Goal: Find contact information: Find contact information

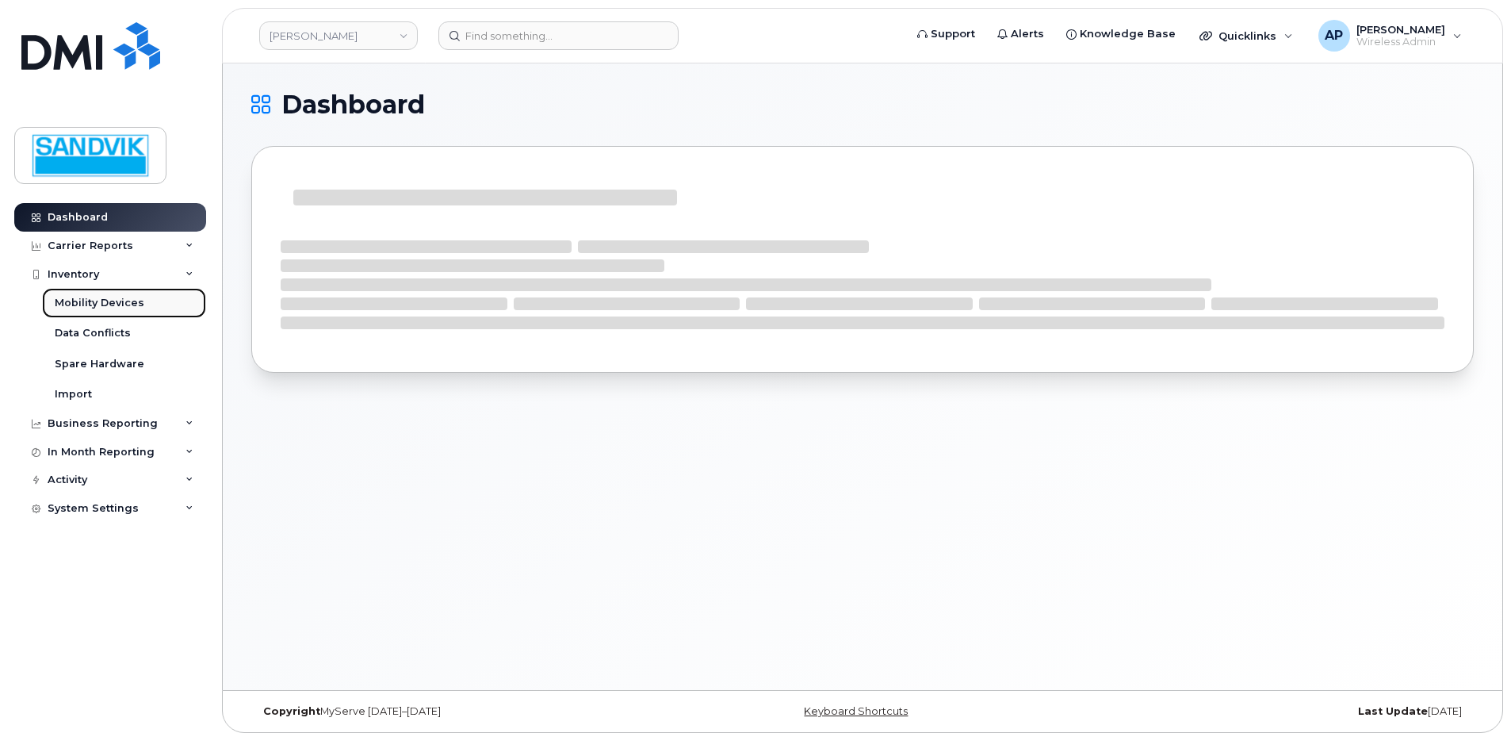
click at [132, 312] on link "Mobility Devices" at bounding box center [124, 303] width 164 height 30
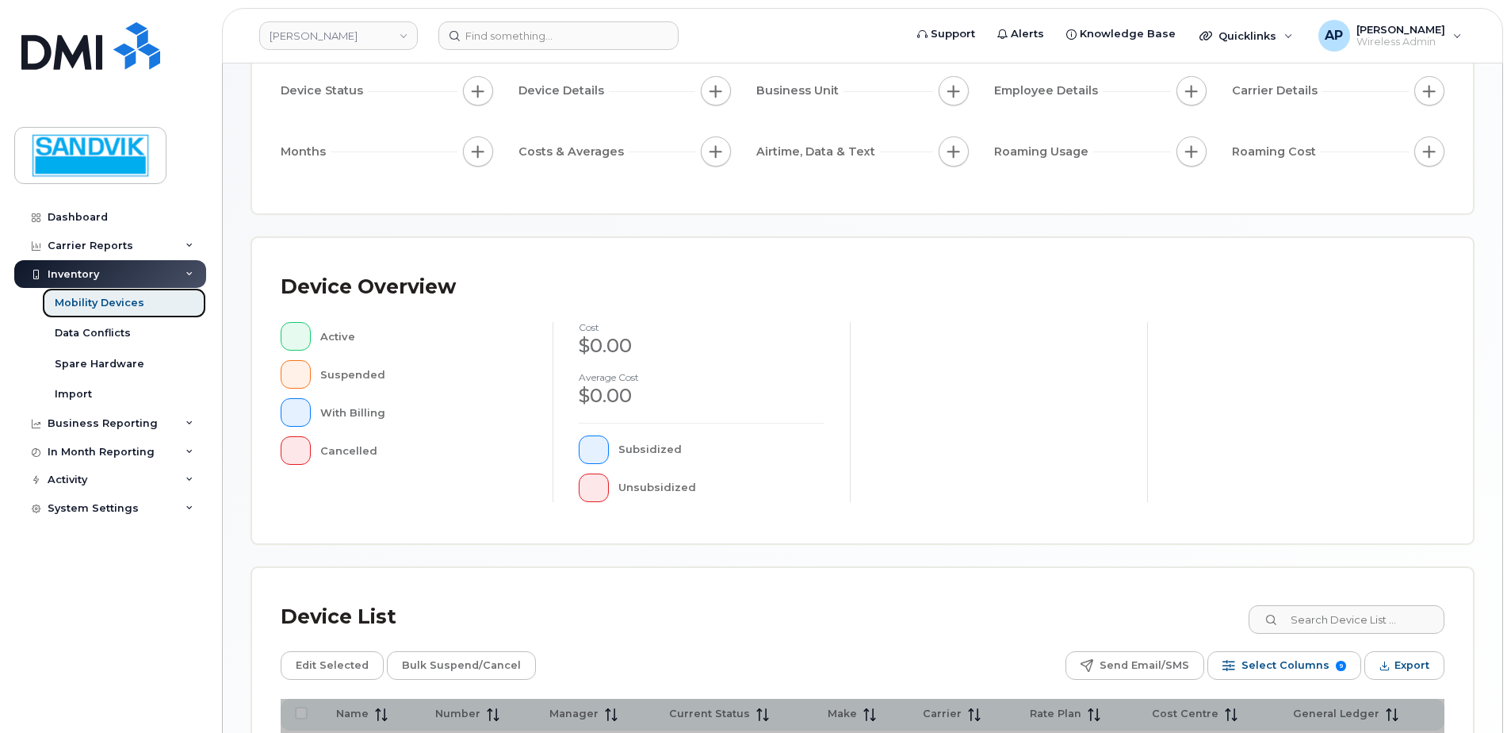
scroll to position [317, 0]
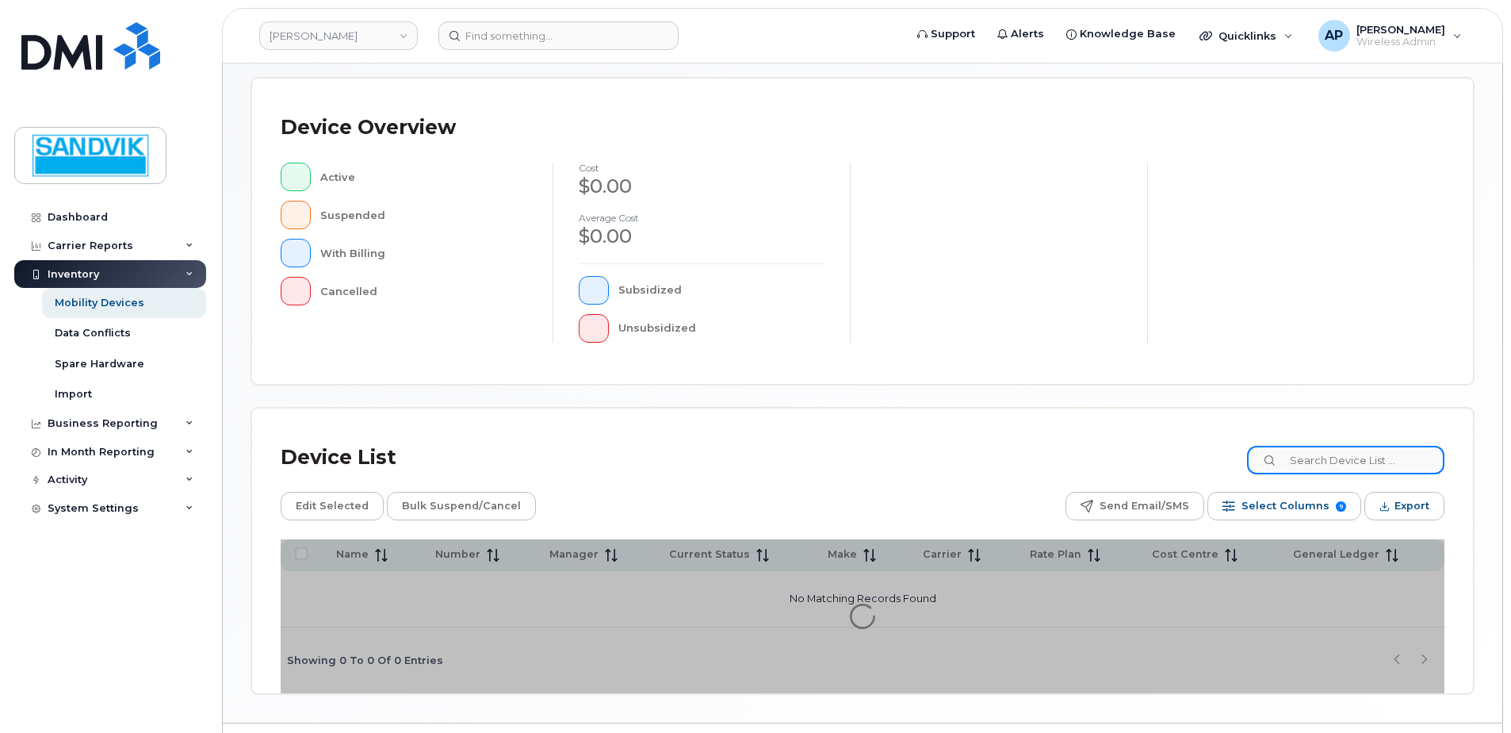
click at [1338, 461] on input at bounding box center [1345, 460] width 197 height 29
type input "a"
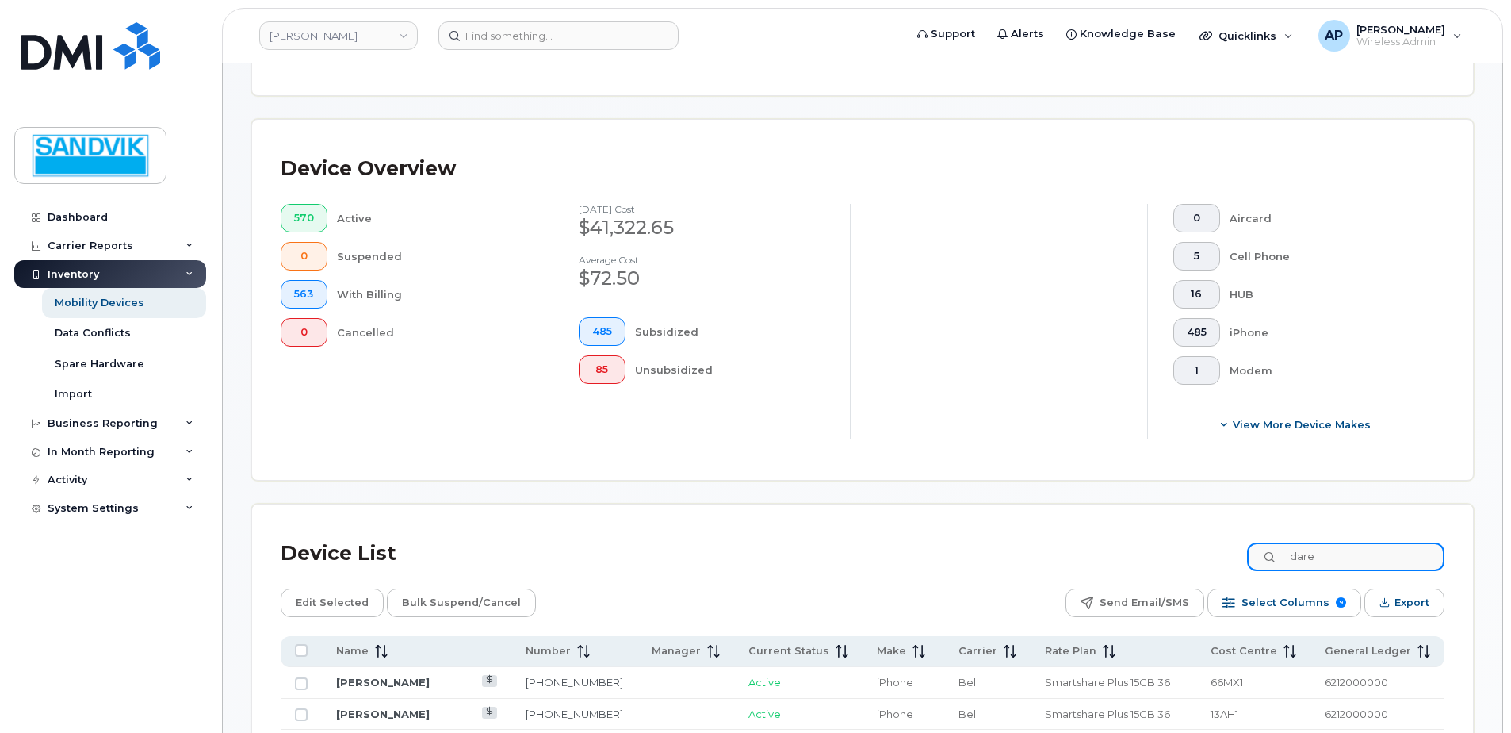
scroll to position [358, 0]
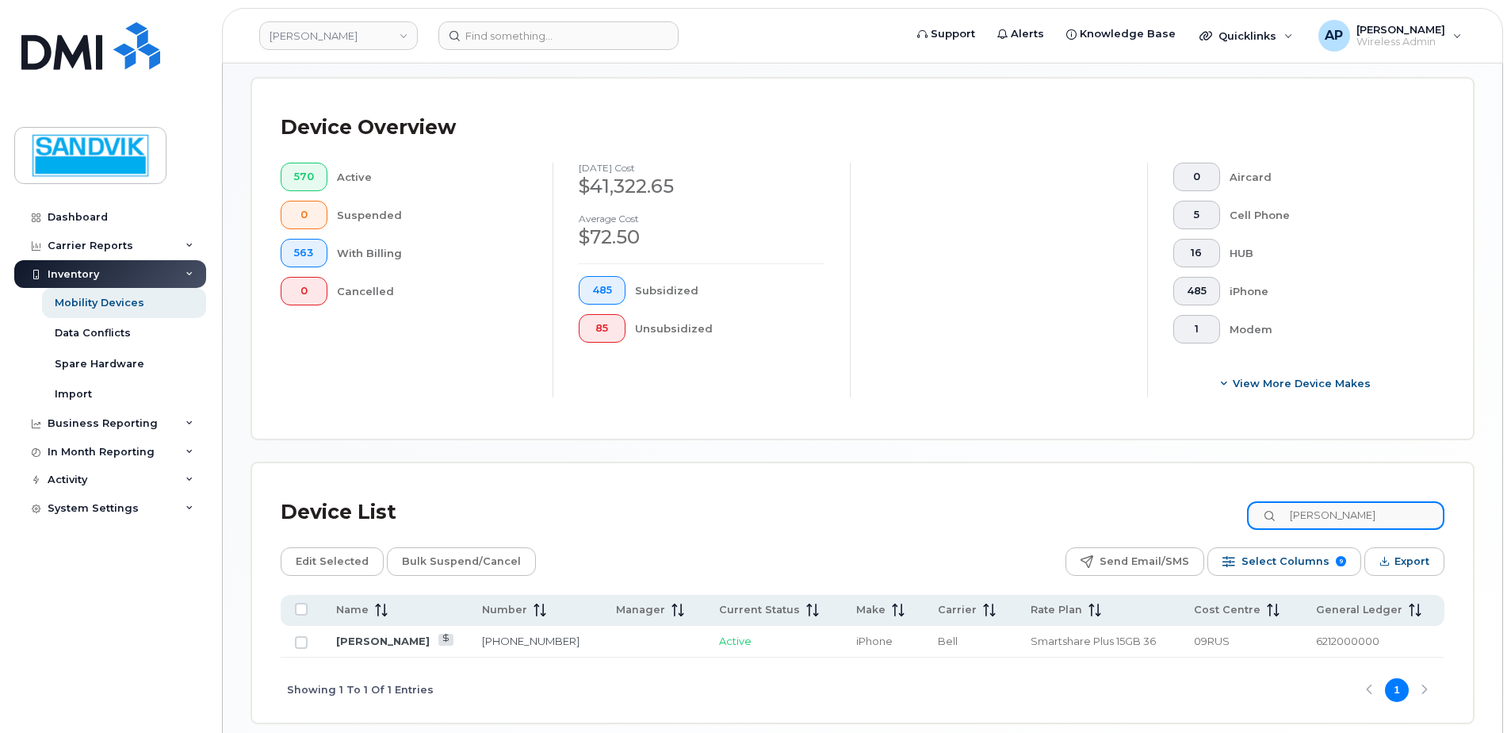
type input "[PERSON_NAME]"
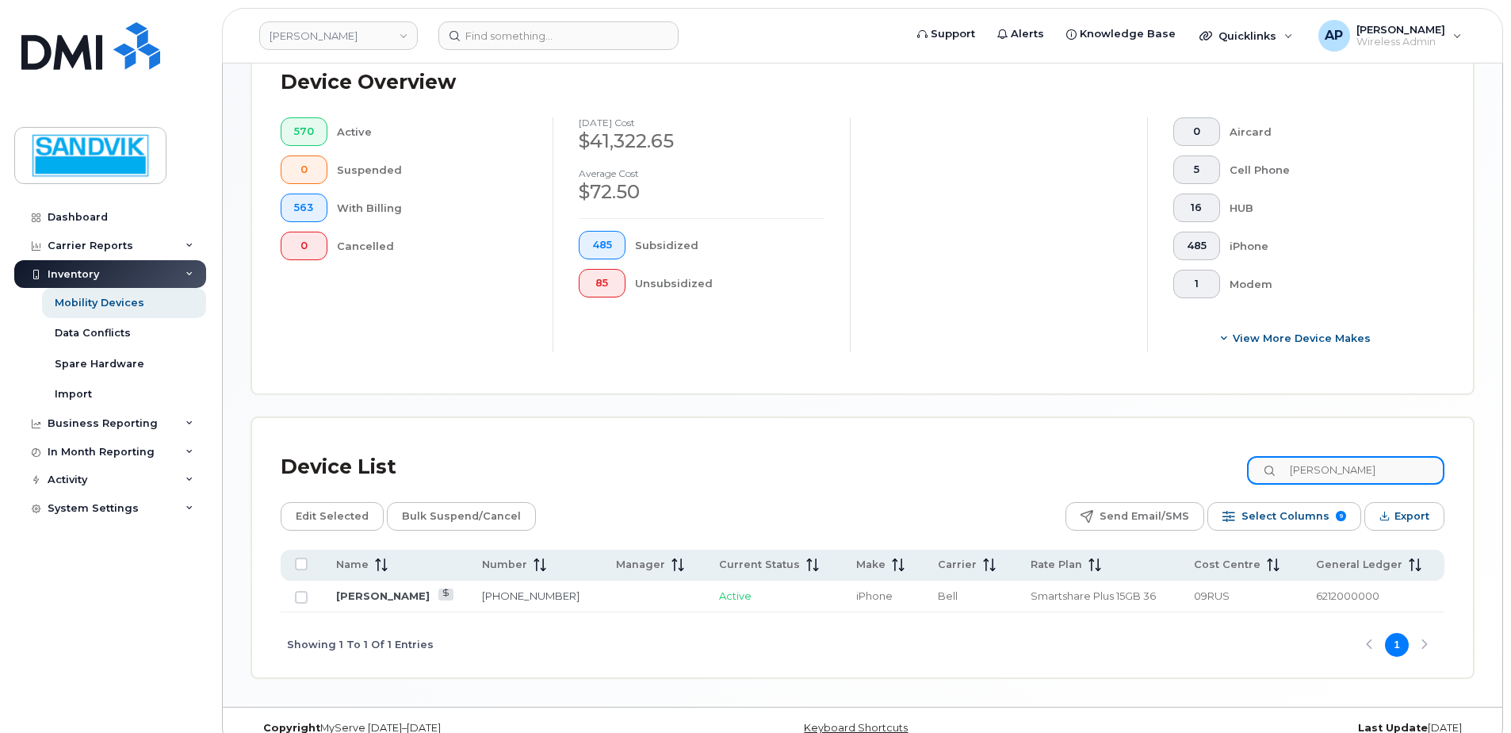
scroll to position [428, 0]
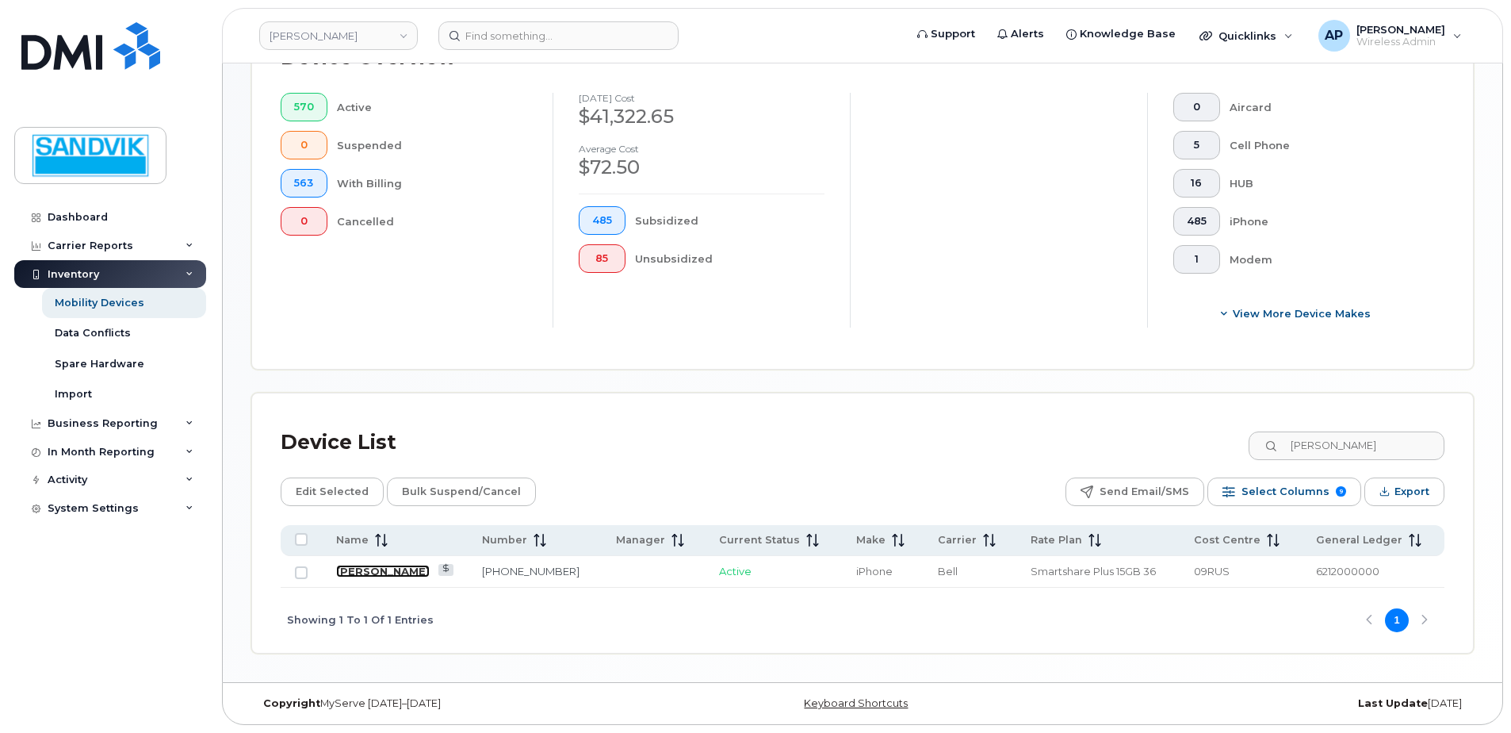
click at [389, 575] on link "[PERSON_NAME]" at bounding box center [383, 571] width 94 height 13
